Goal: Information Seeking & Learning: Learn about a topic

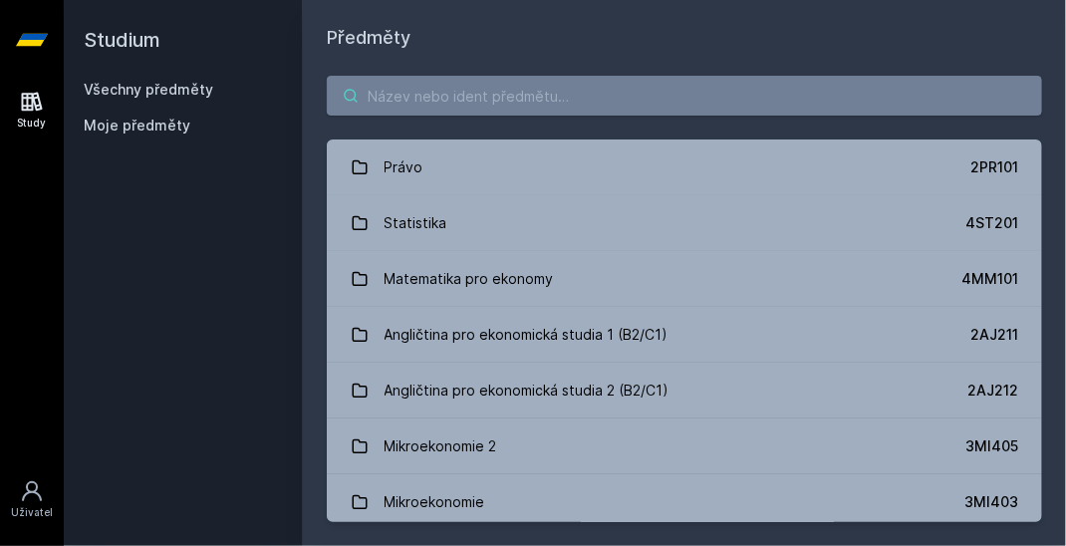
click at [482, 99] on input "search" at bounding box center [684, 96] width 715 height 40
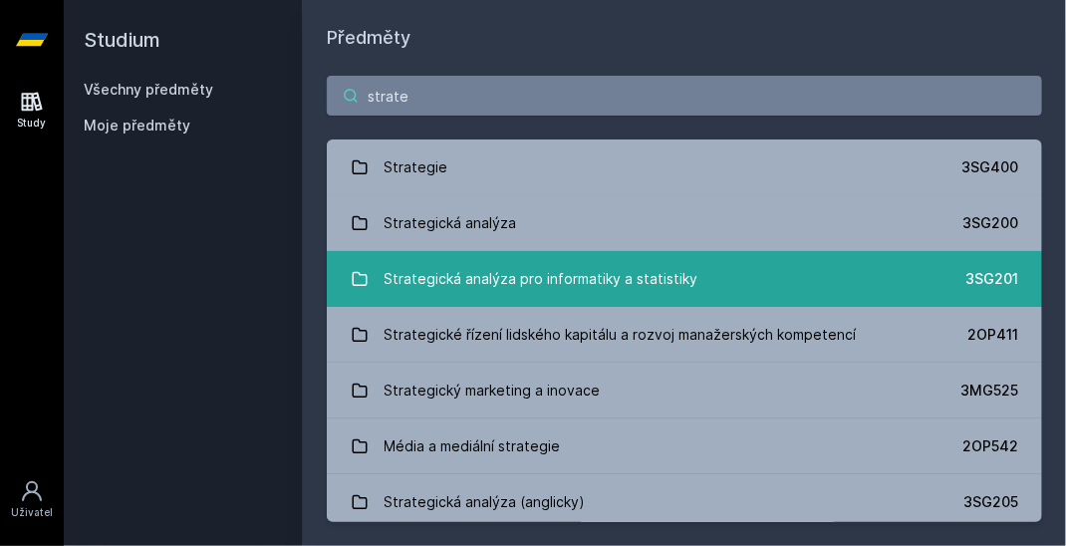
type input "strate"
click at [512, 281] on div "Strategická analýza pro informatiky a statistiky" at bounding box center [542, 279] width 314 height 40
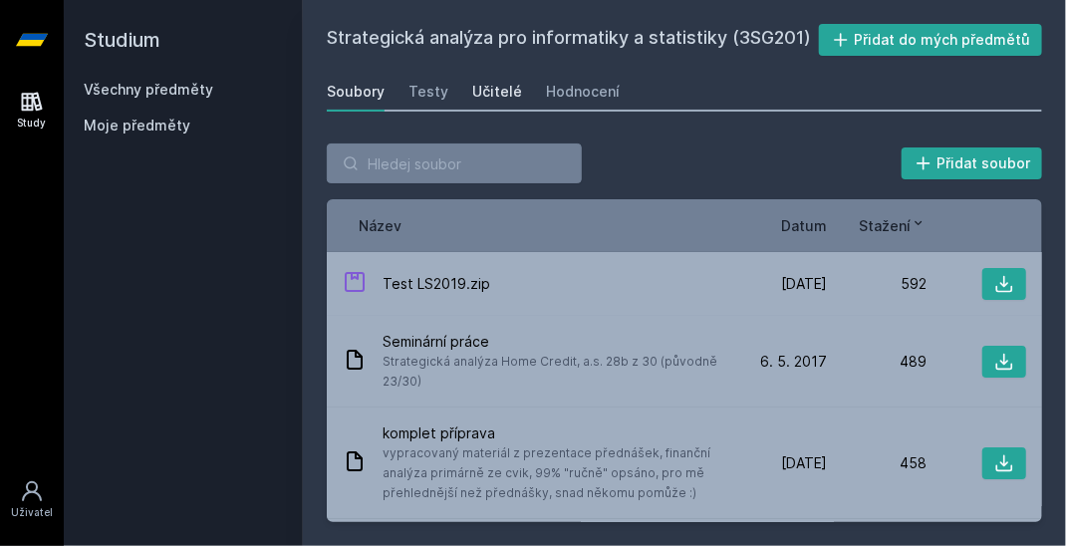
click at [489, 95] on div "Učitelé" at bounding box center [497, 92] width 50 height 20
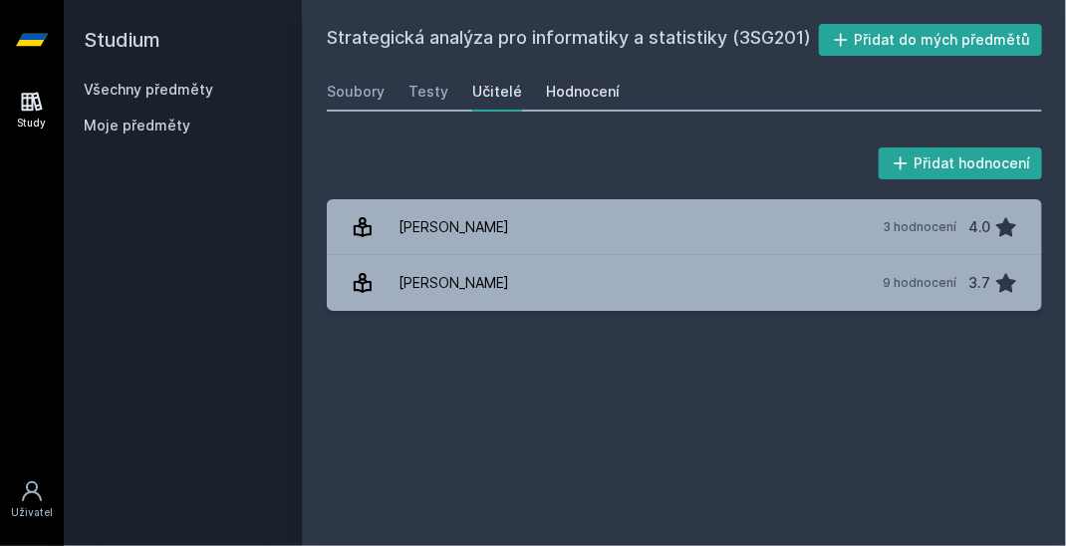
click at [554, 96] on div "Hodnocení" at bounding box center [583, 92] width 74 height 20
